Goal: Task Accomplishment & Management: Complete application form

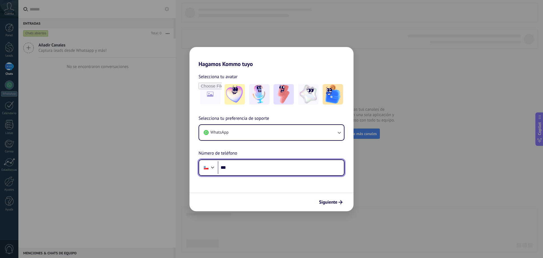
click at [263, 169] on input "***" at bounding box center [281, 167] width 126 height 13
type input "**********"
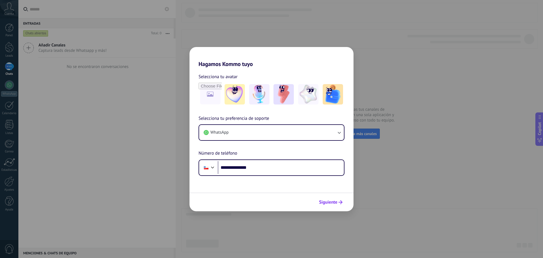
click at [334, 200] on span "Siguiente" at bounding box center [328, 202] width 18 height 4
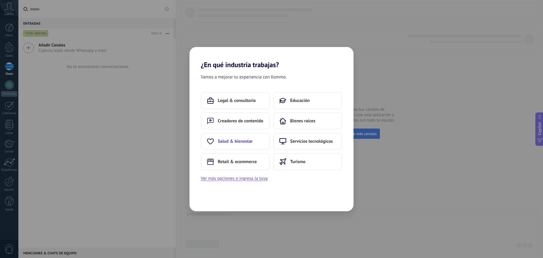
click at [254, 145] on button "Salud & bienestar" at bounding box center [235, 141] width 69 height 17
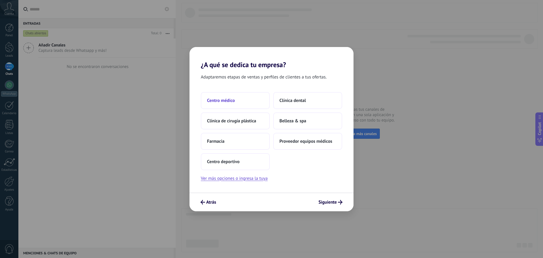
click at [247, 100] on button "Centro médico" at bounding box center [235, 100] width 69 height 17
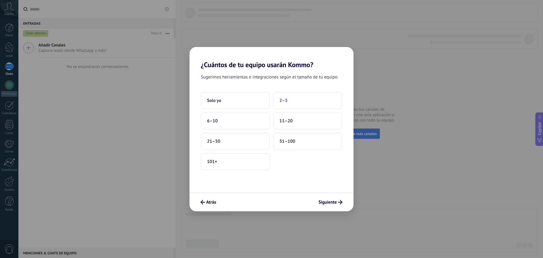
click at [295, 100] on button "2–5" at bounding box center [307, 100] width 69 height 17
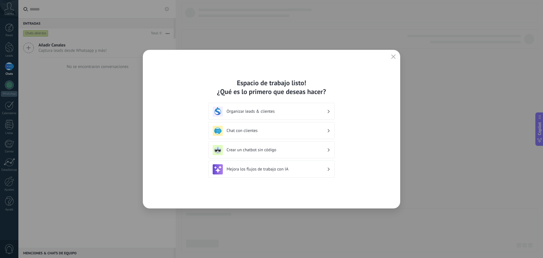
click at [292, 111] on h3 "Organizar leads & clientes" at bounding box center [277, 111] width 100 height 5
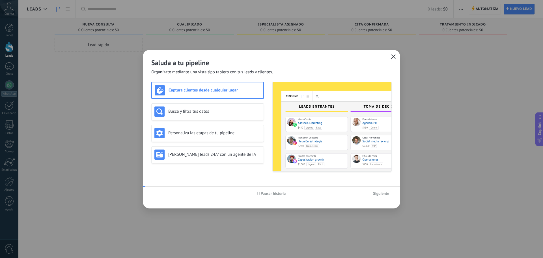
click at [393, 55] on icon "button" at bounding box center [393, 56] width 5 height 5
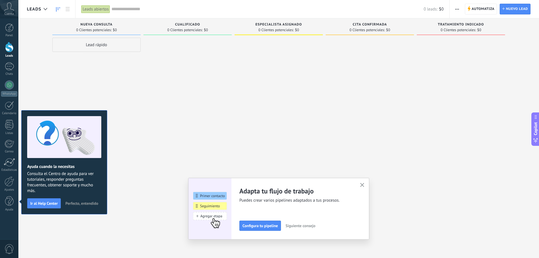
click at [362, 185] on icon "button" at bounding box center [362, 185] width 4 height 4
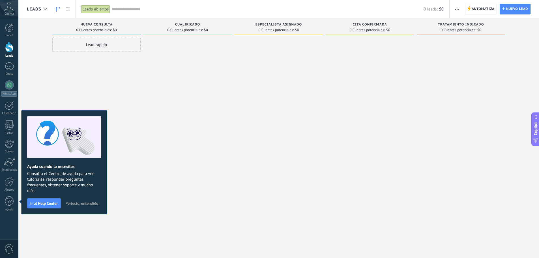
click at [79, 204] on span "Perfecto, entendido" at bounding box center [81, 203] width 33 height 4
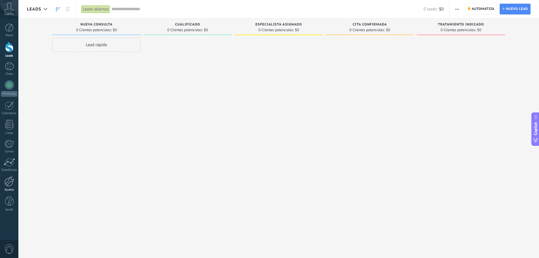
click at [8, 188] on div "Ajustes" at bounding box center [9, 190] width 16 height 4
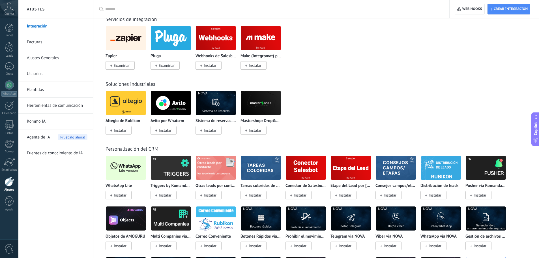
scroll to position [905, 0]
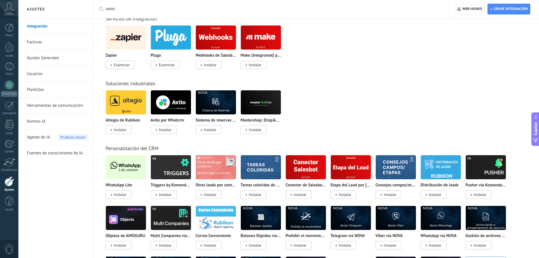
click at [123, 194] on span "Instalar" at bounding box center [120, 194] width 13 height 5
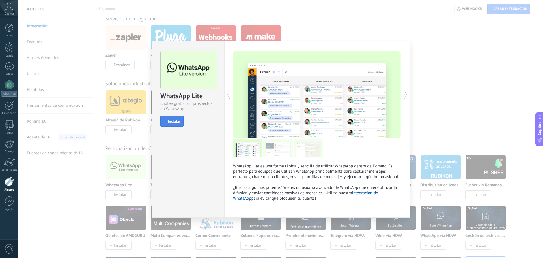
click at [175, 122] on span "Instalar" at bounding box center [174, 121] width 13 height 4
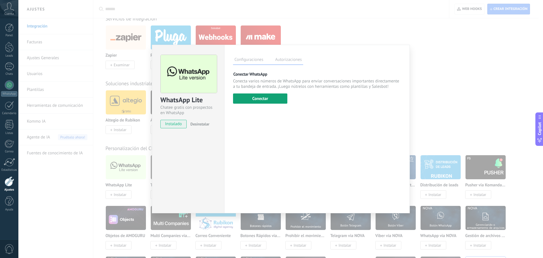
click at [263, 99] on button "Conectar" at bounding box center [260, 98] width 54 height 10
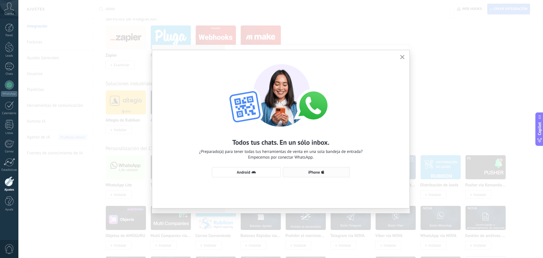
click at [313, 173] on span "iPhone" at bounding box center [314, 172] width 12 height 4
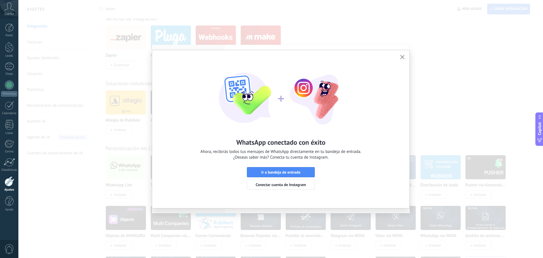
click at [401, 57] on icon "button" at bounding box center [402, 57] width 4 height 4
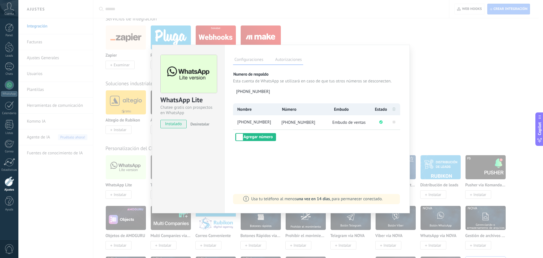
click at [459, 98] on div "WhatsApp Lite Chatee gratis con prospectos en WhatsApp instalado Desinstalar Co…" at bounding box center [280, 129] width 525 height 258
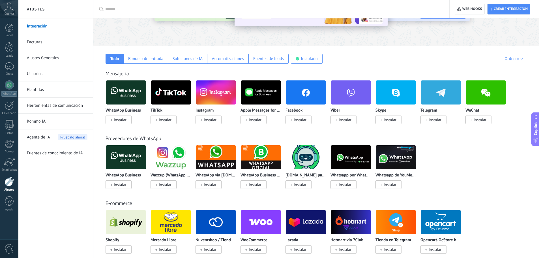
scroll to position [57, 0]
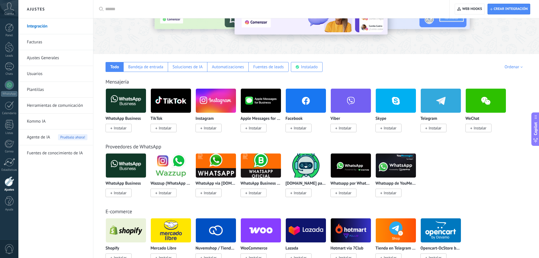
click at [306, 128] on span "Instalar" at bounding box center [300, 127] width 13 height 5
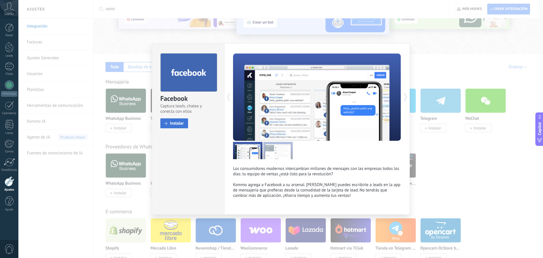
click at [171, 124] on span "Instalar" at bounding box center [177, 123] width 14 height 4
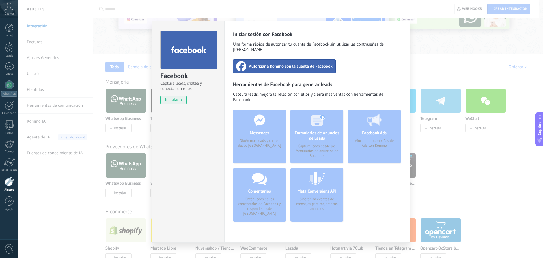
click at [302, 63] on span "Autorizar a Kommo con la cuenta de Facebook" at bounding box center [291, 66] width 84 height 6
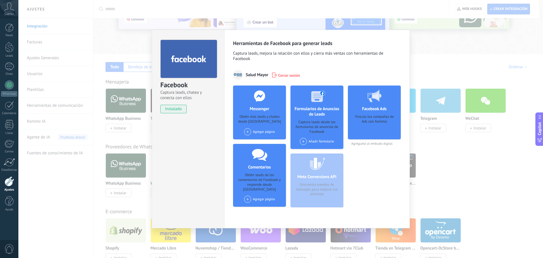
click at [257, 132] on div "Agregar página" at bounding box center [259, 131] width 31 height 7
click at [255, 142] on div "Salud Mayor Chile" at bounding box center [263, 142] width 39 height 12
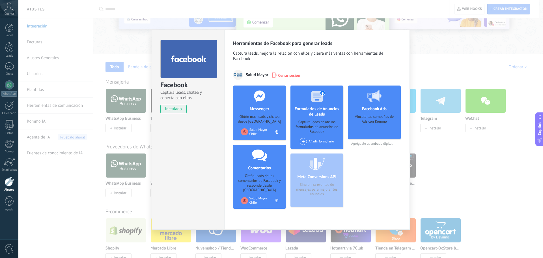
click at [436, 52] on div "Facebook Captura leads, chatea y conecta con ellos instalado Desinstalar Herram…" at bounding box center [280, 129] width 525 height 258
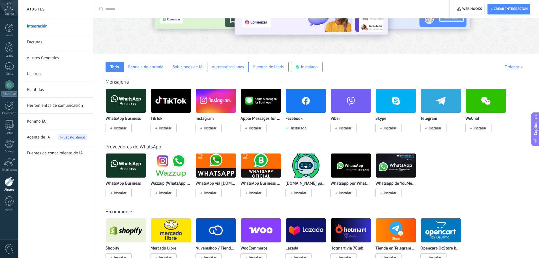
click at [212, 105] on img at bounding box center [216, 100] width 40 height 27
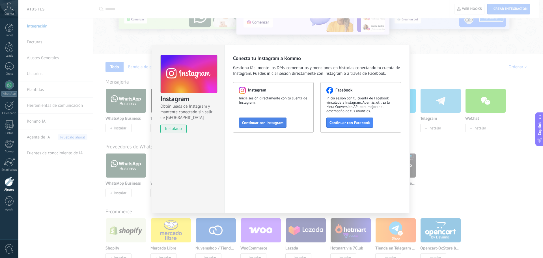
click at [248, 124] on span "Continuar con Instagram" at bounding box center [262, 122] width 41 height 4
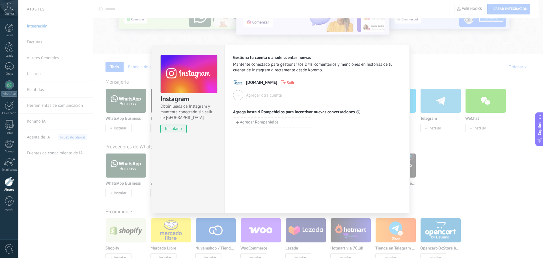
click at [452, 55] on div "Instagram Obtén leads de Instagram y mantente conectado sin salir de Kommo inst…" at bounding box center [280, 129] width 525 height 258
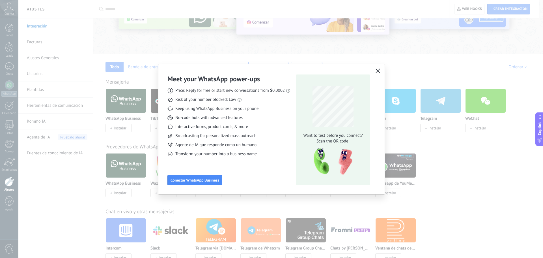
click at [378, 67] on button "button" at bounding box center [377, 71] width 7 height 8
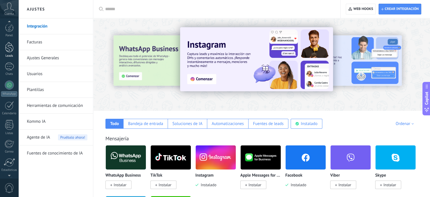
click at [9, 45] on div at bounding box center [9, 47] width 8 height 10
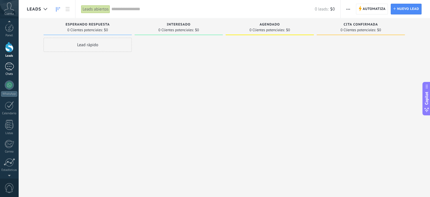
click at [10, 67] on div at bounding box center [9, 66] width 9 height 8
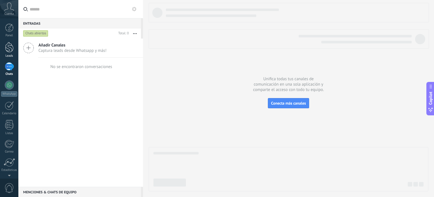
click at [8, 46] on div at bounding box center [9, 47] width 8 height 10
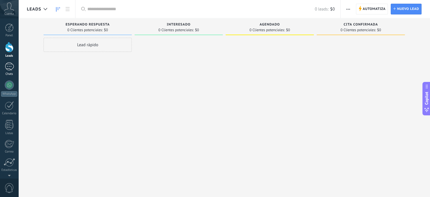
click at [9, 67] on div at bounding box center [9, 66] width 9 height 8
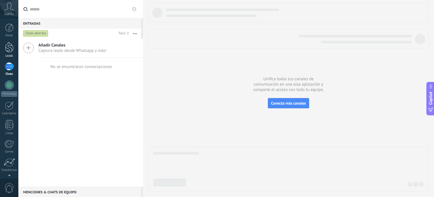
click at [8, 47] on div at bounding box center [9, 47] width 8 height 10
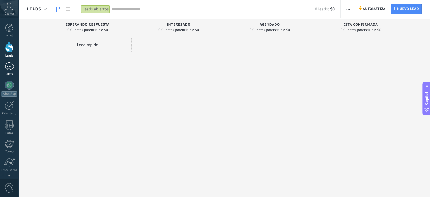
click at [9, 66] on div "1" at bounding box center [9, 66] width 9 height 8
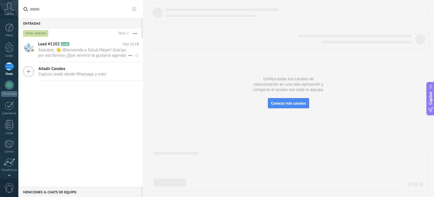
click at [69, 53] on span "Salesbot: 👋 iBienvenido a Salud Mayor! Gracias por escribirnos ¿Qué servicio te…" at bounding box center [83, 52] width 90 height 11
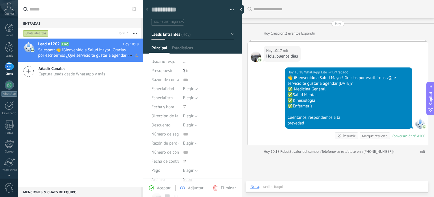
scroll to position [7, 0]
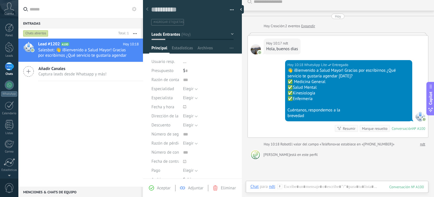
click at [340, 164] on div "Buscar Carga más [DATE] [DATE] Creación: 2 eventos Expandir [DATE] 10:17 ndt Ho…" at bounding box center [338, 123] width 192 height 261
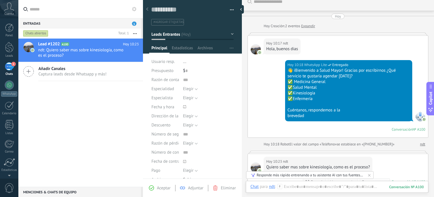
scroll to position [64, 0]
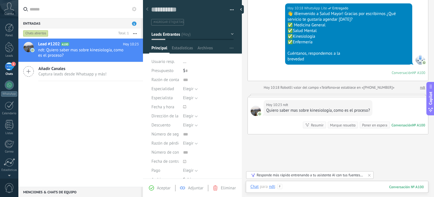
click at [313, 185] on div at bounding box center [338, 192] width 174 height 17
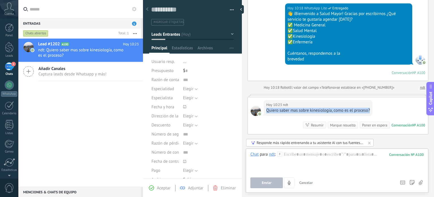
drag, startPoint x: 372, startPoint y: 111, endPoint x: 266, endPoint y: 109, distance: 105.5
click at [266, 109] on div "[DATE] 10:23 ndt Quiero saber mas sobre kinesiología, como es el proceso?" at bounding box center [318, 108] width 109 height 16
copy div "Quiero saber mas sobre kinesiología, como es el proceso?"
click at [307, 164] on div at bounding box center [338, 161] width 174 height 21
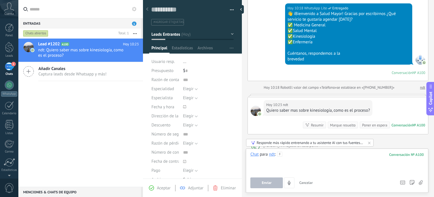
click at [308, 168] on div at bounding box center [338, 161] width 174 height 21
paste div
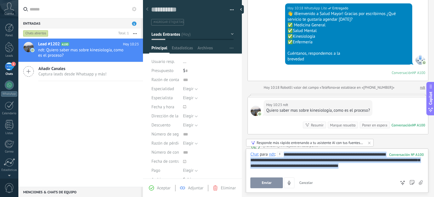
drag, startPoint x: 367, startPoint y: 167, endPoint x: 265, endPoint y: 144, distance: 104.7
click at [265, 148] on div "**********" at bounding box center [337, 170] width 183 height 44
click at [370, 168] on div "**********" at bounding box center [338, 161] width 174 height 21
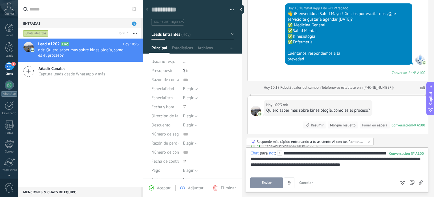
click at [271, 181] on span "Enviar" at bounding box center [267, 182] width 10 height 4
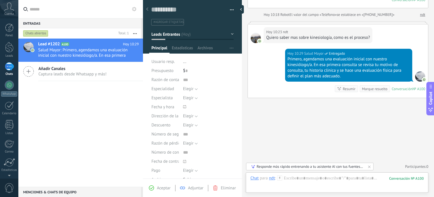
scroll to position [136, 0]
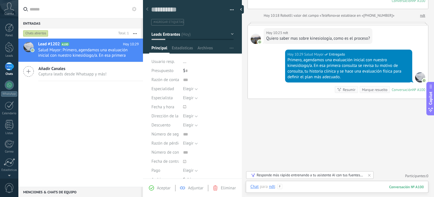
click at [335, 186] on div at bounding box center [338, 192] width 174 height 17
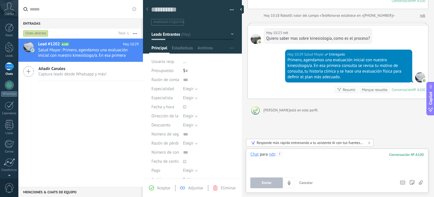
paste div
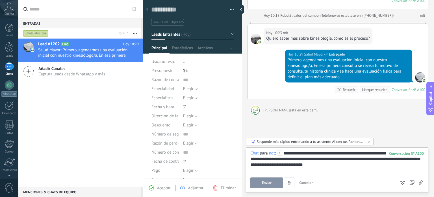
click at [263, 184] on span "Enviar" at bounding box center [267, 182] width 10 height 4
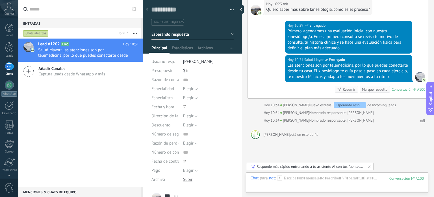
scroll to position [190, 0]
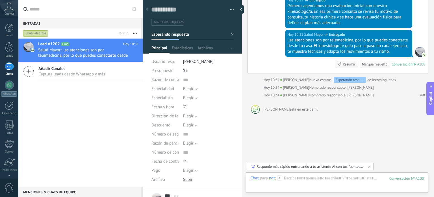
click at [167, 35] on span "Leads Entrantes" at bounding box center [166, 33] width 29 height 5
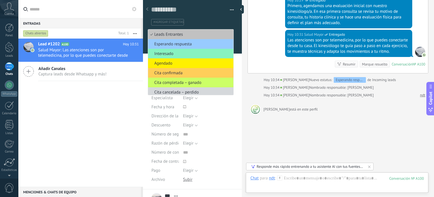
click at [248, 59] on div "Buscar Carga más [DATE] [DATE] Creación: 2 eventos Expandir [DATE] 10:17 ndt Ho…" at bounding box center [338, 9] width 192 height 398
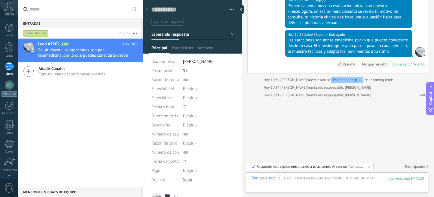
scroll to position [189, 0]
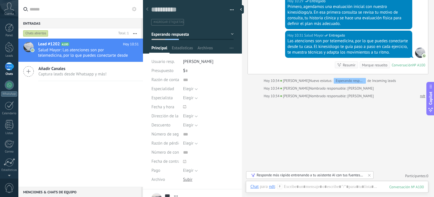
click at [283, 122] on div "Buscar Carga más [DATE] [DATE] Creación: 2 eventos Expandir [DATE] 10:17 ndt Ho…" at bounding box center [338, 4] width 192 height 386
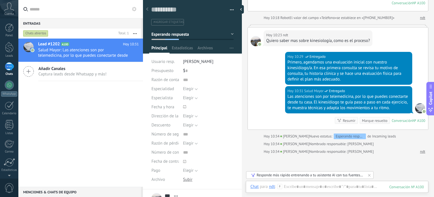
scroll to position [104, 0]
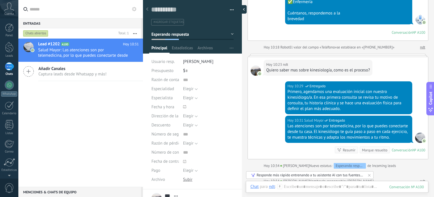
click at [240, 12] on div at bounding box center [242, 9] width 8 height 8
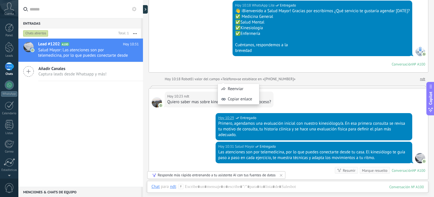
scroll to position [113, 0]
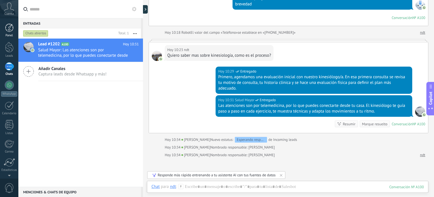
click at [11, 27] on div at bounding box center [9, 27] width 8 height 8
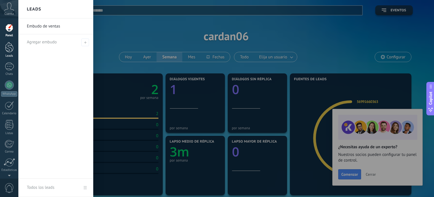
click at [8, 50] on div at bounding box center [9, 47] width 8 height 10
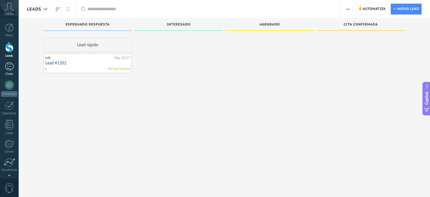
click at [11, 64] on div "1" at bounding box center [9, 66] width 9 height 8
